Goal: Transaction & Acquisition: Purchase product/service

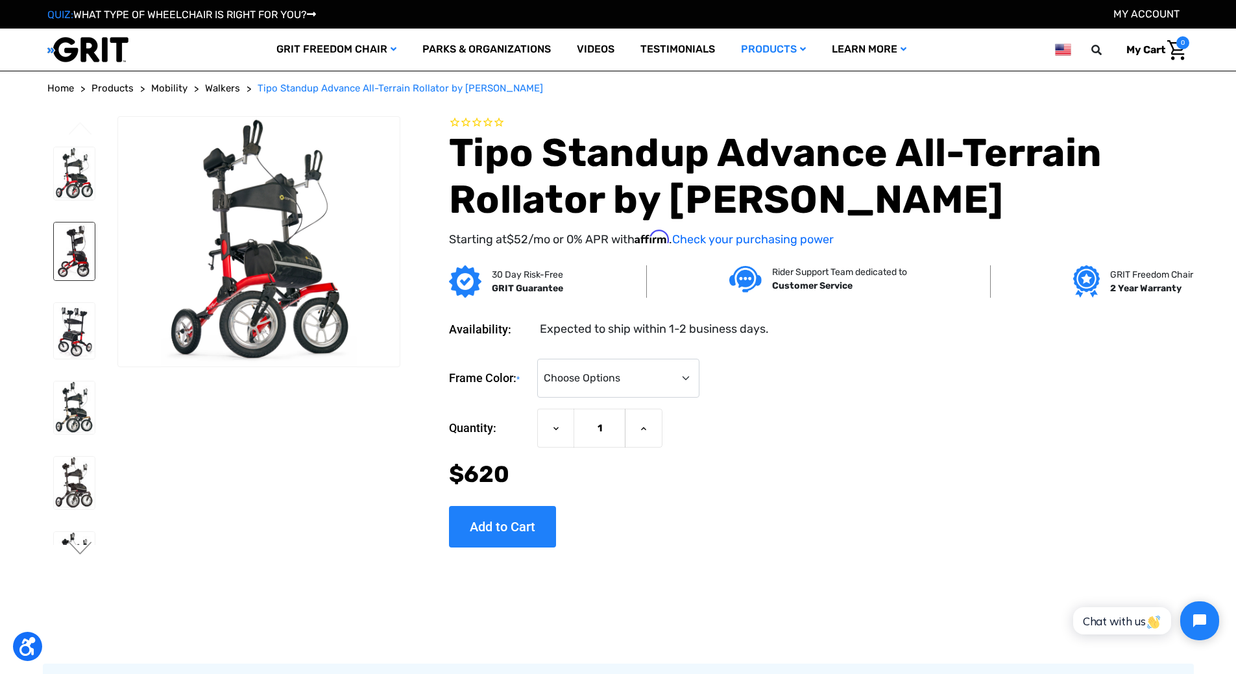
click at [90, 263] on img at bounding box center [75, 252] width 42 height 58
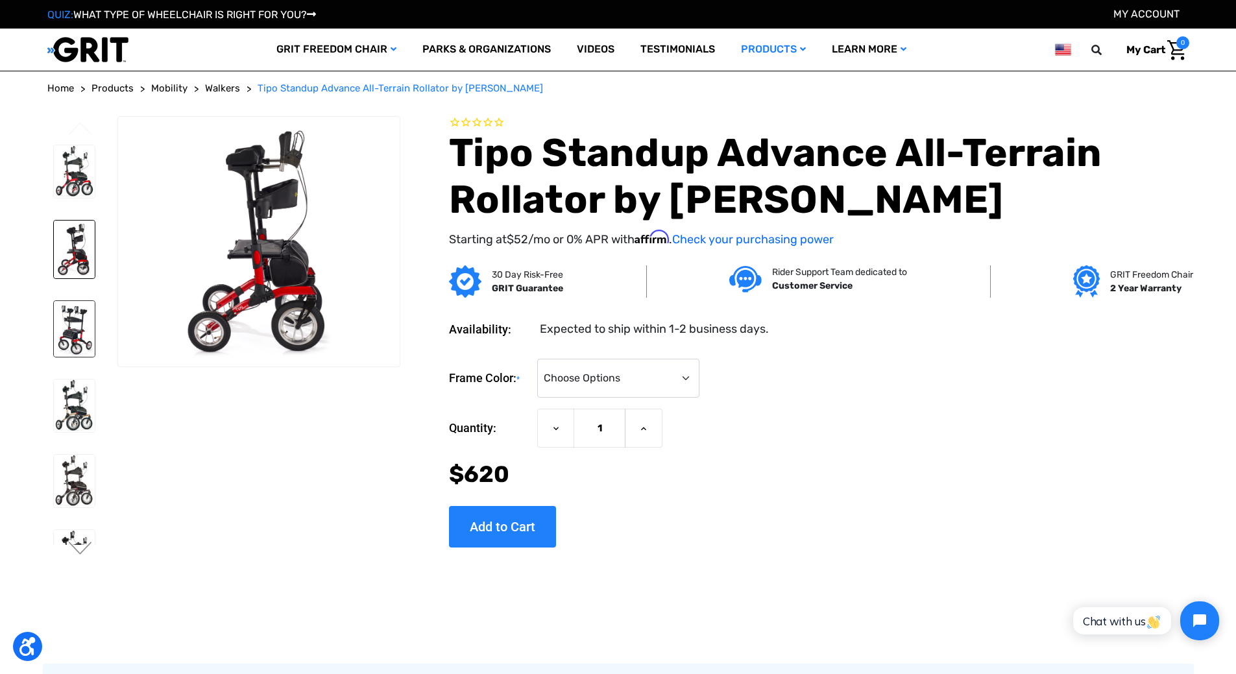
click at [89, 357] on img at bounding box center [75, 329] width 42 height 56
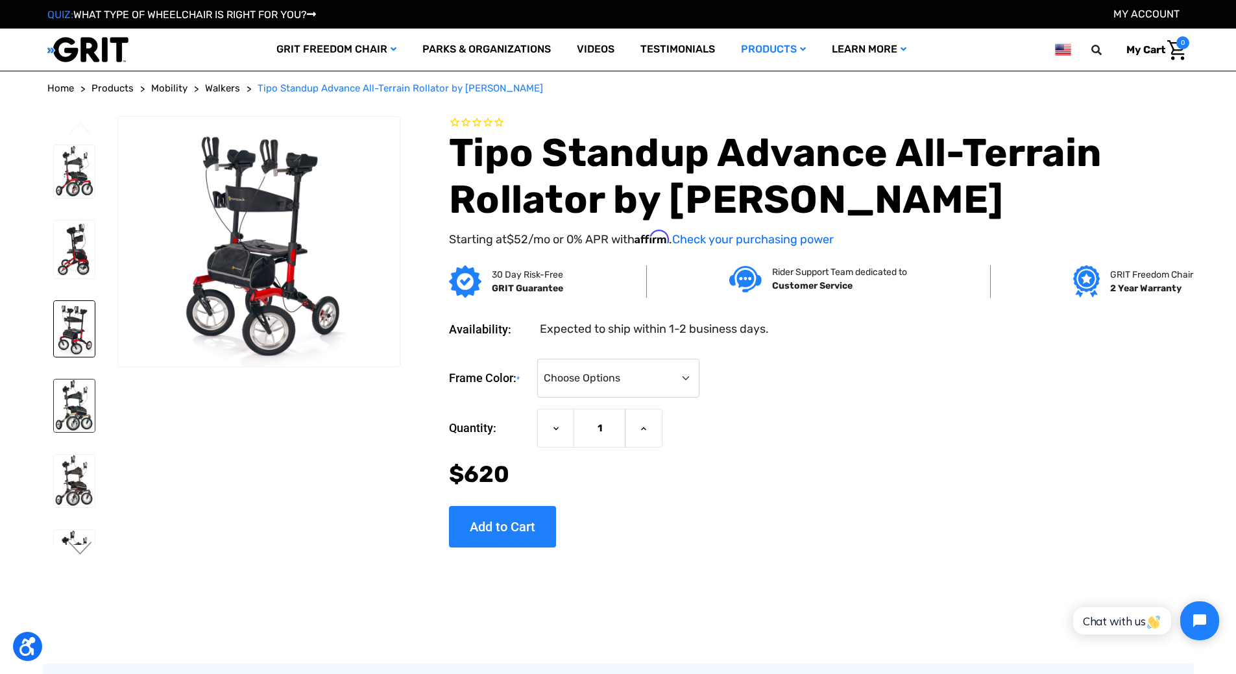
click at [95, 432] on img at bounding box center [75, 406] width 42 height 53
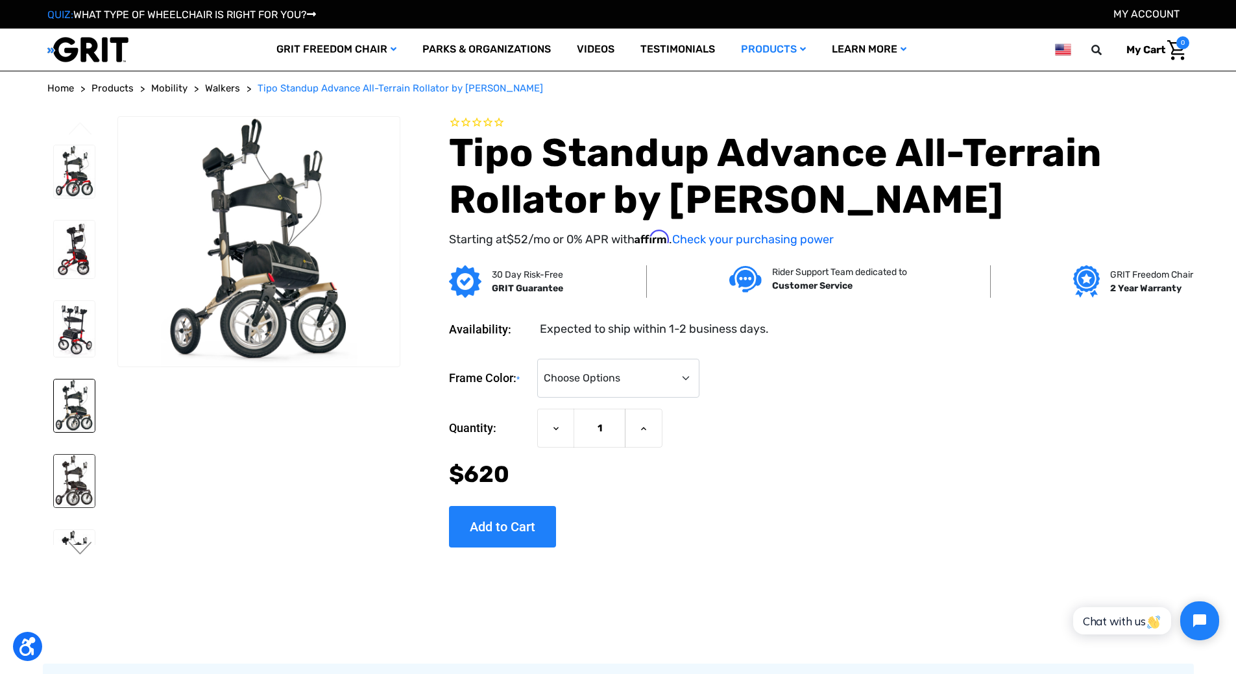
click at [96, 508] on link at bounding box center [74, 481] width 43 height 54
click at [71, 432] on img at bounding box center [75, 406] width 42 height 53
click at [69, 351] on img at bounding box center [75, 329] width 42 height 56
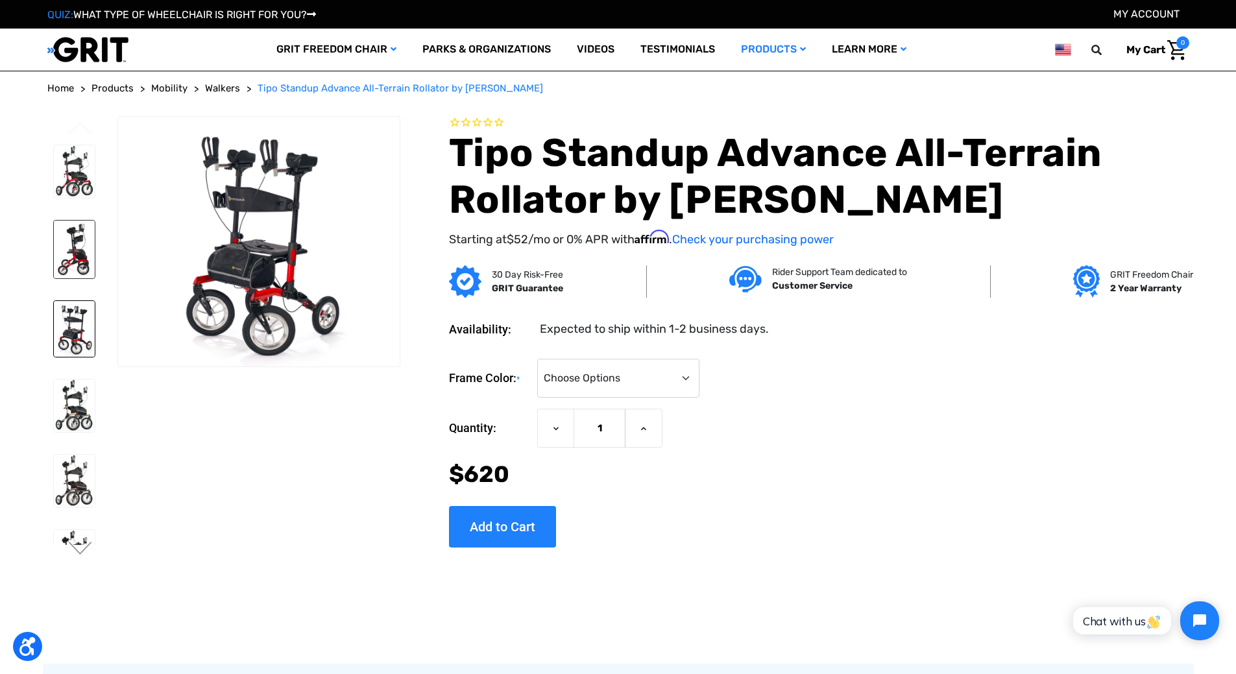
click at [67, 267] on img at bounding box center [75, 250] width 42 height 58
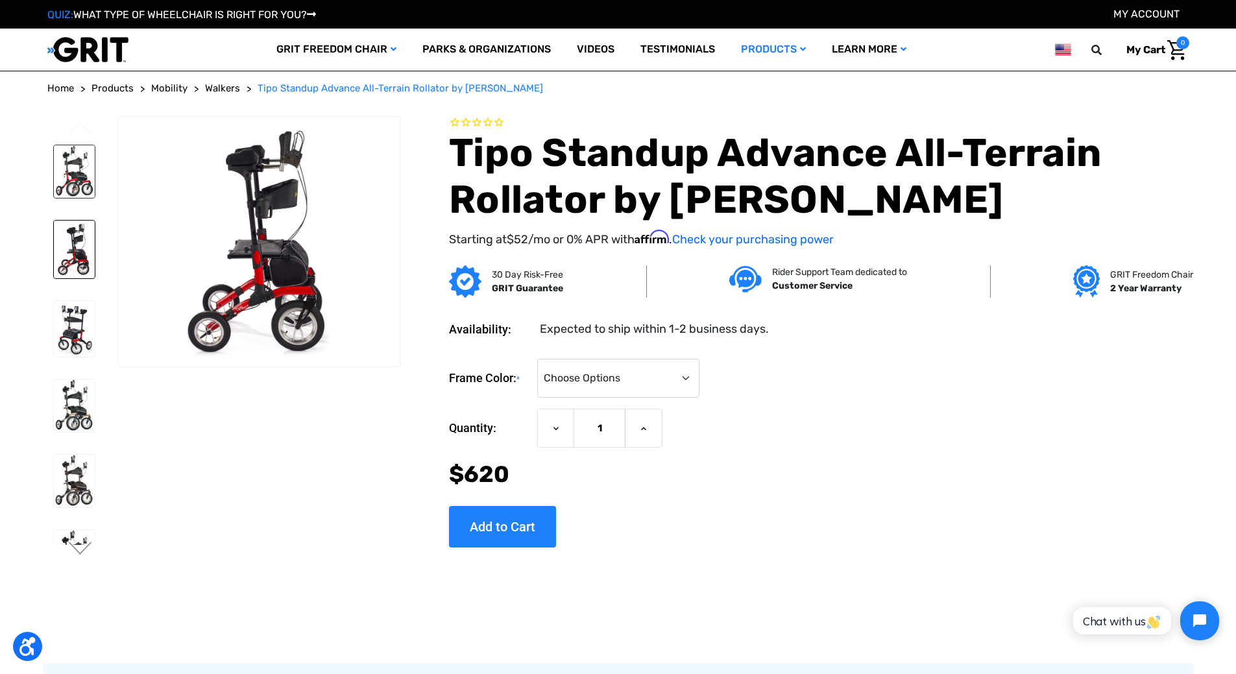
click at [71, 188] on img at bounding box center [75, 171] width 42 height 53
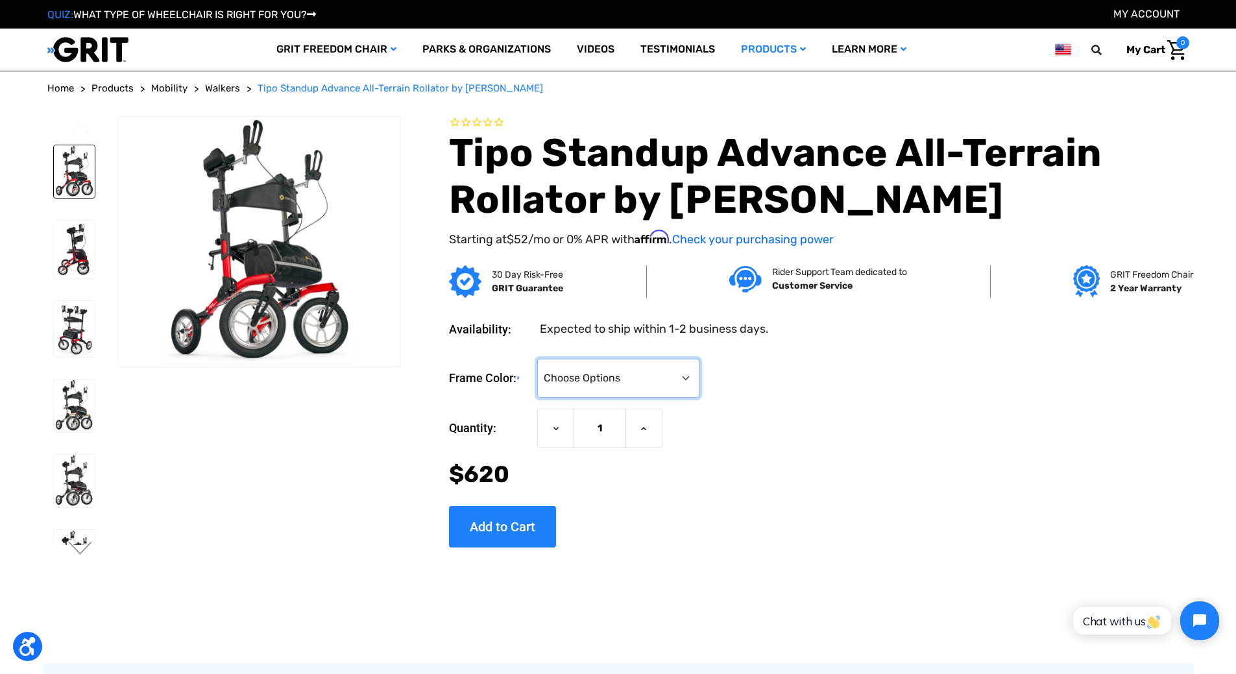
click at [700, 380] on select "Choose Options Metallic Champagne (Unavailable) Metallic Graphite (Unavailable)…" at bounding box center [618, 378] width 162 height 39
select select "1410"
click at [569, 359] on select "Choose Options Metallic Champagne (Unavailable) Metallic Graphite (Unavailable)…" at bounding box center [618, 378] width 162 height 39
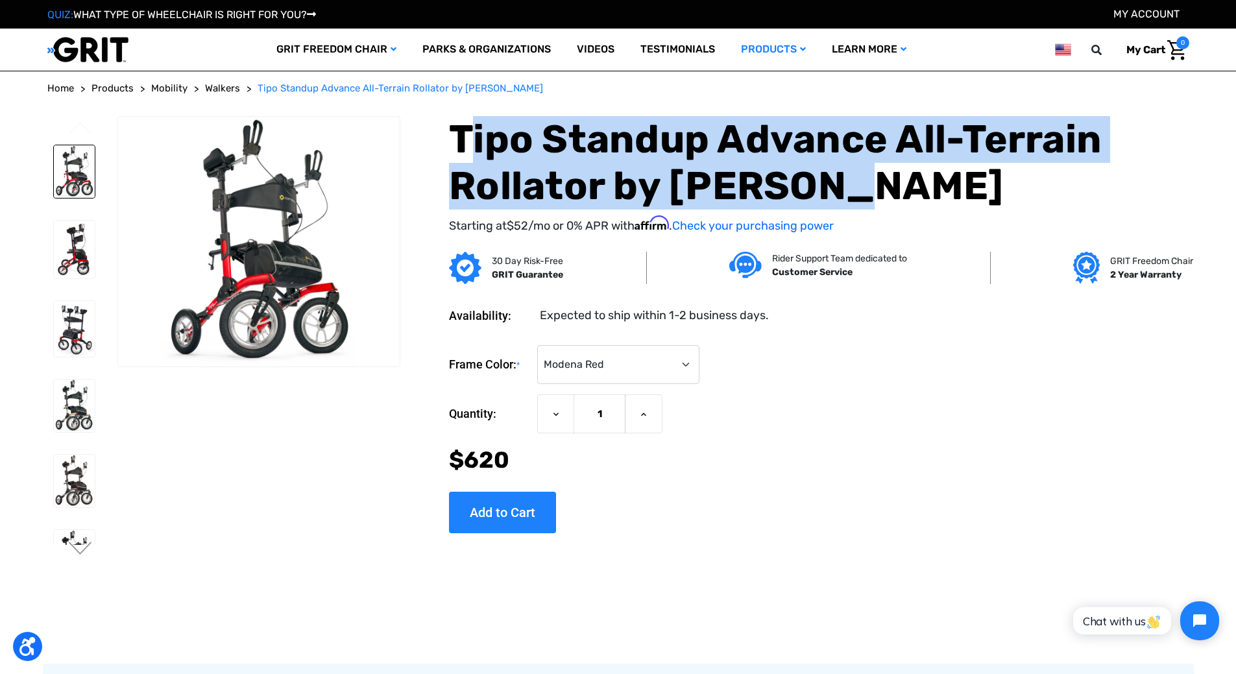
drag, startPoint x: 494, startPoint y: 145, endPoint x: 898, endPoint y: 194, distance: 407.3
click at [898, 194] on h1 "Tipo Standup Advance All-Terrain Rollator by [PERSON_NAME]" at bounding box center [819, 162] width 740 height 93
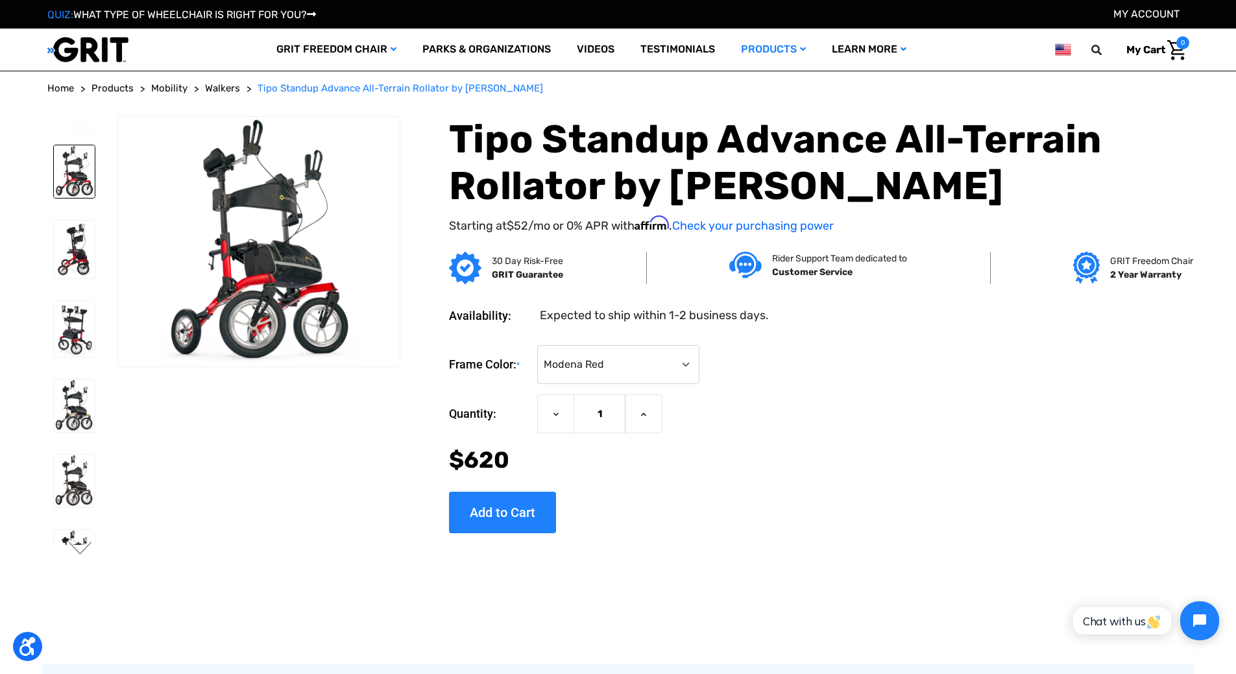
click at [478, 143] on section "Tipo Standup Advance All-Terrain Rollator by [PERSON_NAME] Starting at $52 /mo …" at bounding box center [799, 182] width 789 height 132
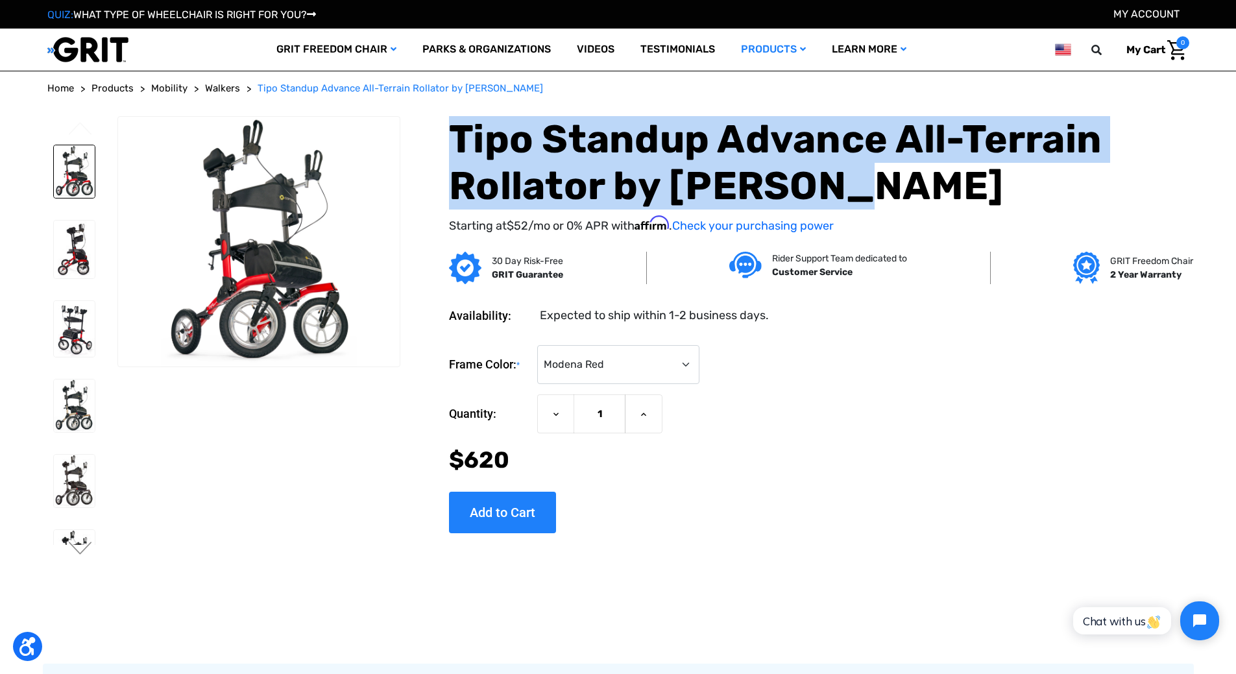
drag, startPoint x: 479, startPoint y: 143, endPoint x: 889, endPoint y: 186, distance: 411.8
click at [895, 190] on section "Tipo Standup Advance All-Terrain Rollator by [PERSON_NAME] Starting at $52 /mo …" at bounding box center [799, 182] width 789 height 132
copy h1 "Tipo Standup Advance All-Terrain Rollator by [PERSON_NAME]"
